Goal: Task Accomplishment & Management: Manage account settings

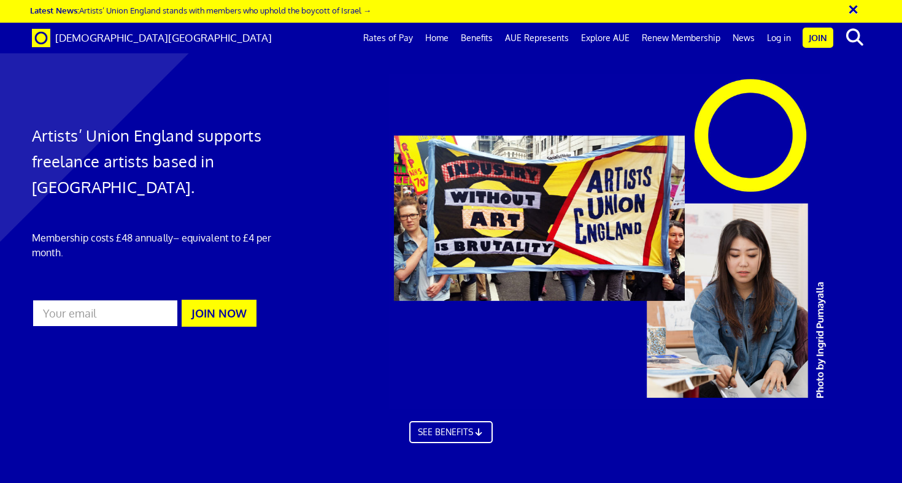
scroll to position [0, 7]
click at [466, 430] on link "SEE BENEFITS" at bounding box center [450, 431] width 91 height 25
click at [781, 40] on link "Log in" at bounding box center [778, 38] width 36 height 31
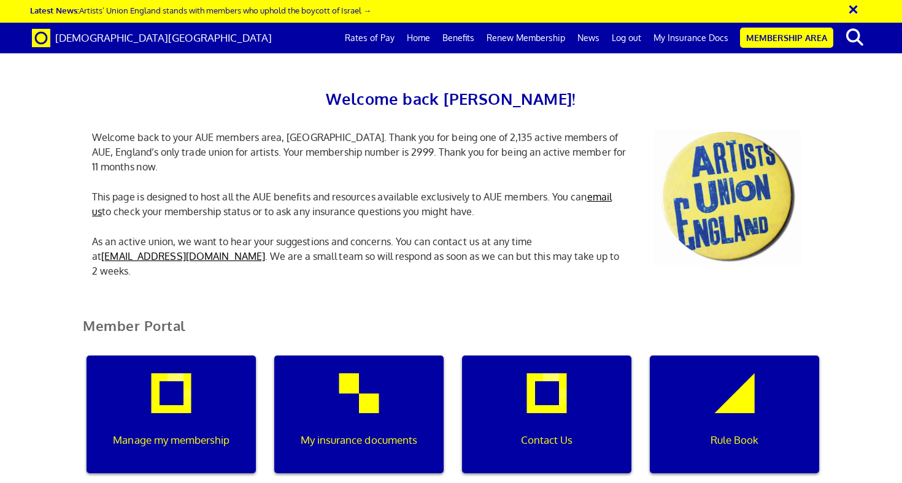
scroll to position [93, 0]
click at [196, 432] on p "Manage my membership" at bounding box center [171, 440] width 152 height 16
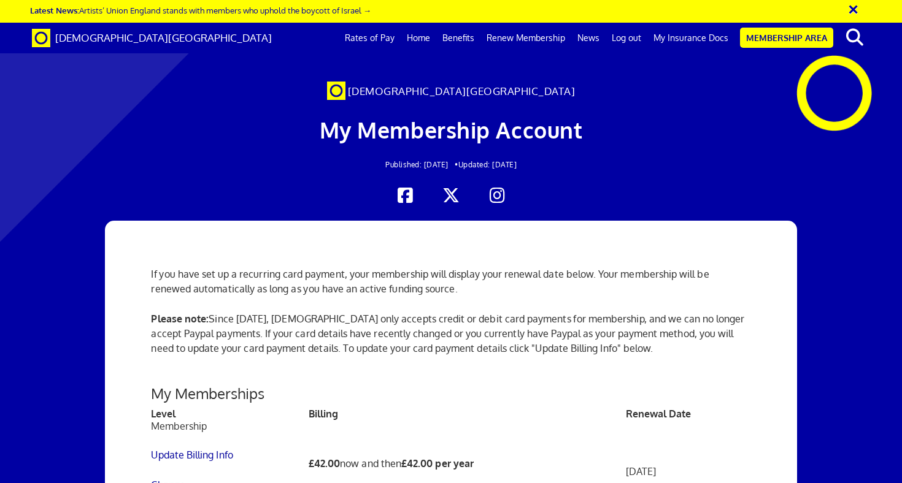
scroll to position [301, 0]
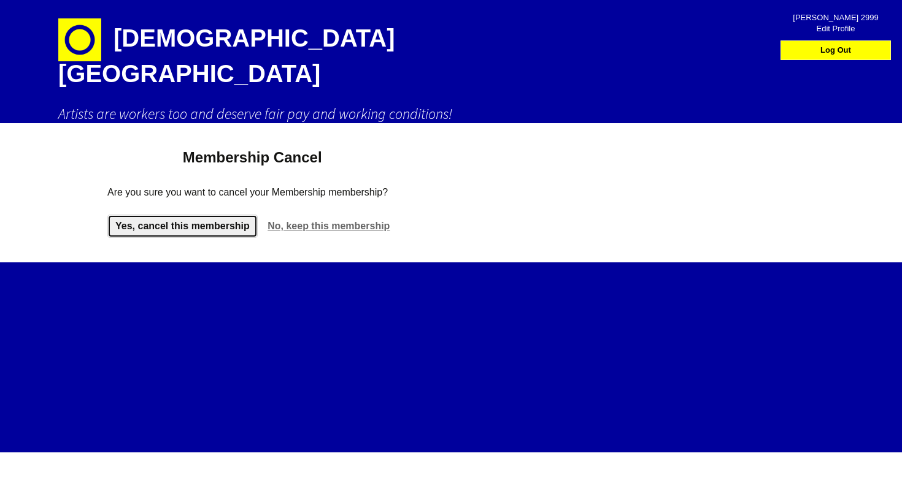
click at [179, 215] on link "Yes, cancel this membership" at bounding box center [182, 226] width 150 height 23
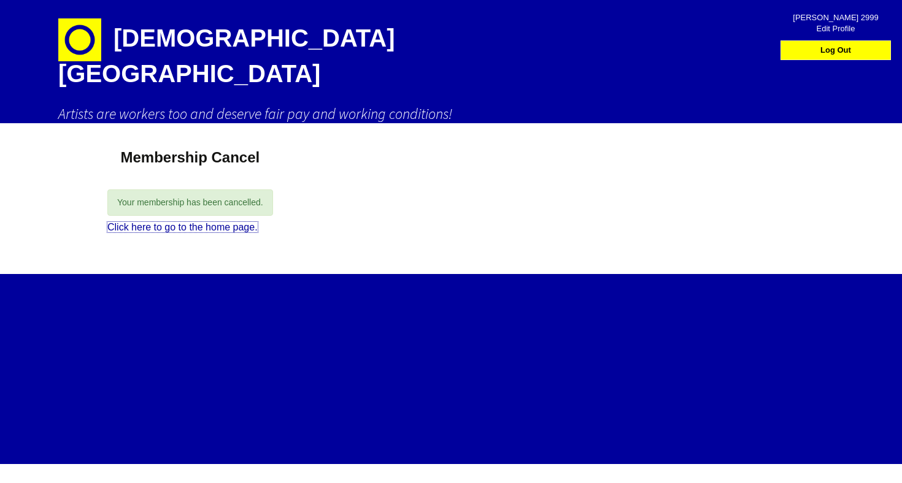
click at [179, 222] on link "Click here to go to the home page." at bounding box center [182, 227] width 150 height 10
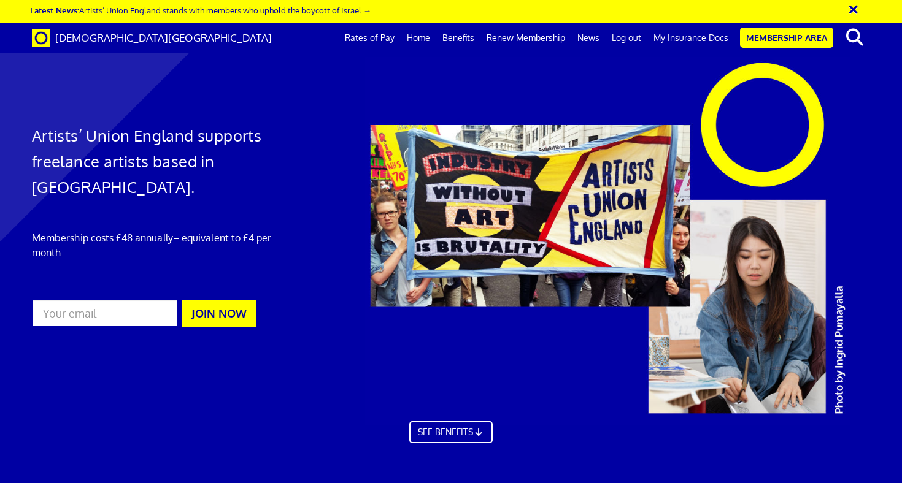
scroll to position [1271, 0]
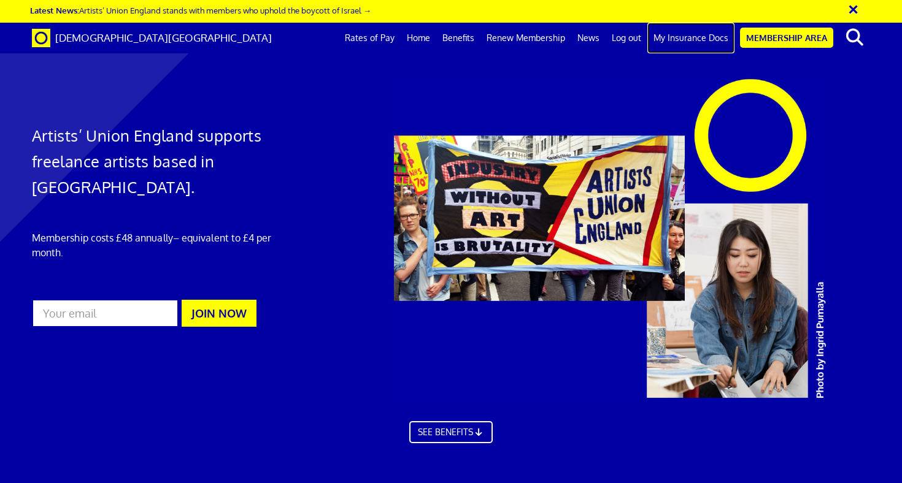
click at [685, 38] on link "My Insurance Docs" at bounding box center [690, 38] width 87 height 31
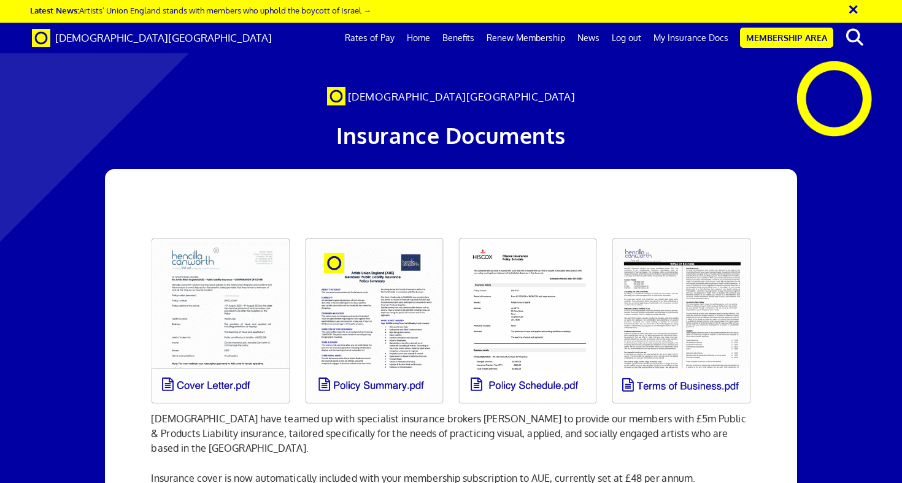
scroll to position [0, 7]
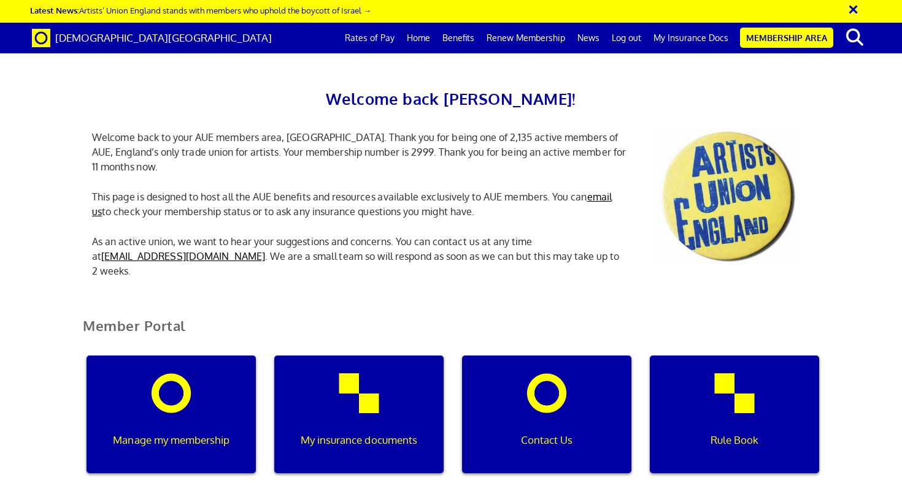
scroll to position [0, 4]
click at [181, 421] on div "Manage my membership" at bounding box center [170, 415] width 169 height 118
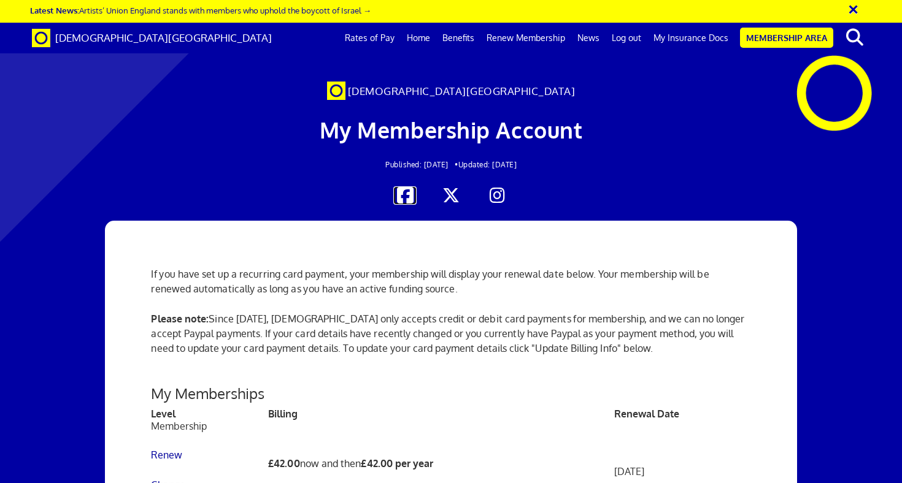
click at [404, 203] on icon at bounding box center [405, 195] width 24 height 19
